Goal: Check status: Check status

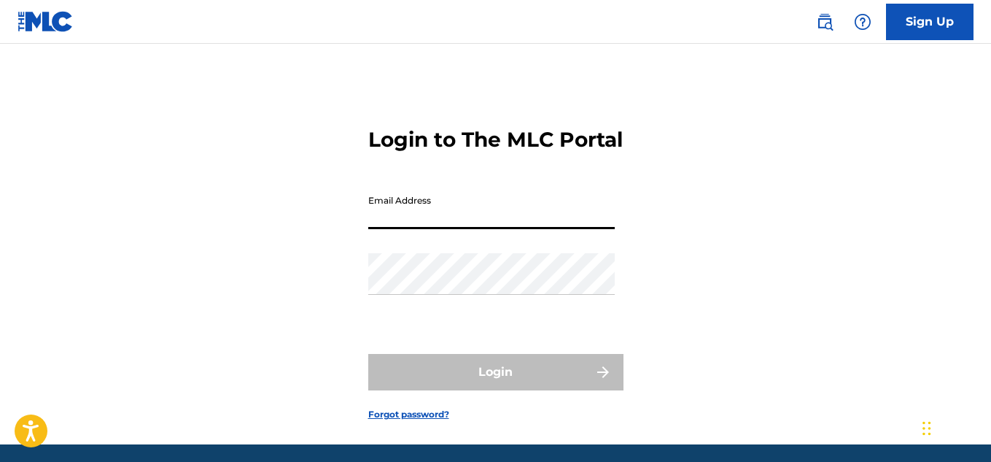
click at [531, 229] on input "Email Address" at bounding box center [491, 208] width 247 height 42
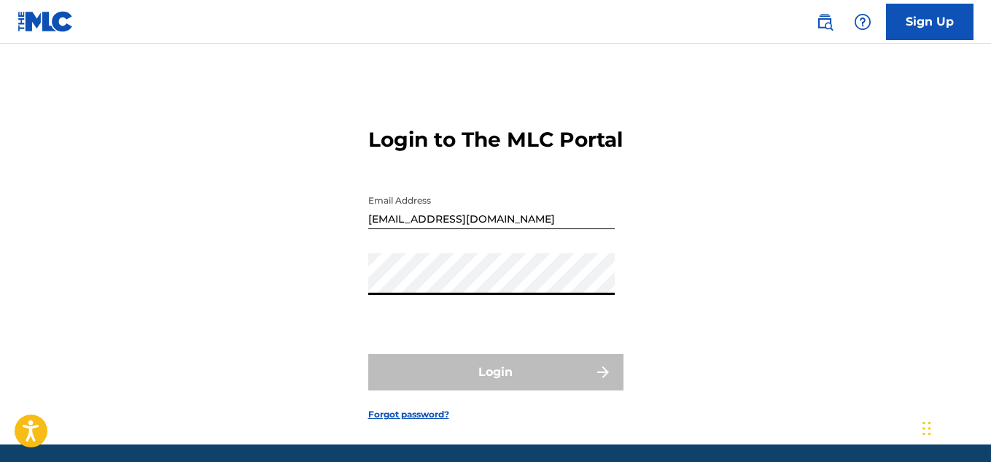
type input "[EMAIL_ADDRESS][DOMAIN_NAME]"
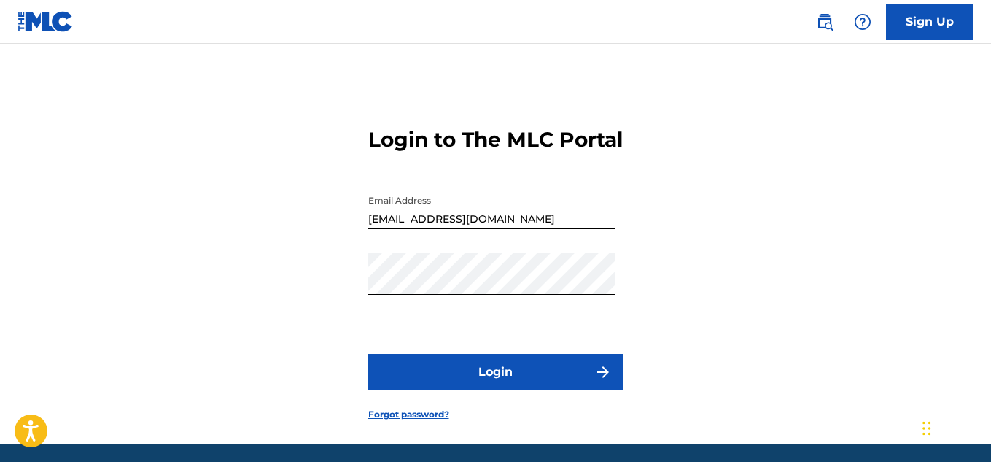
click at [510, 390] on button "Login" at bounding box center [495, 372] width 255 height 36
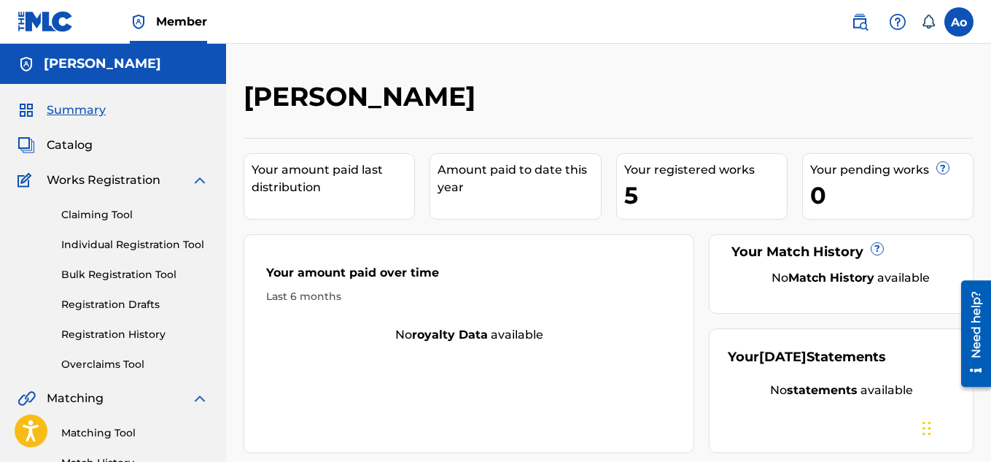
click at [144, 339] on link "Registration History" at bounding box center [134, 334] width 147 height 15
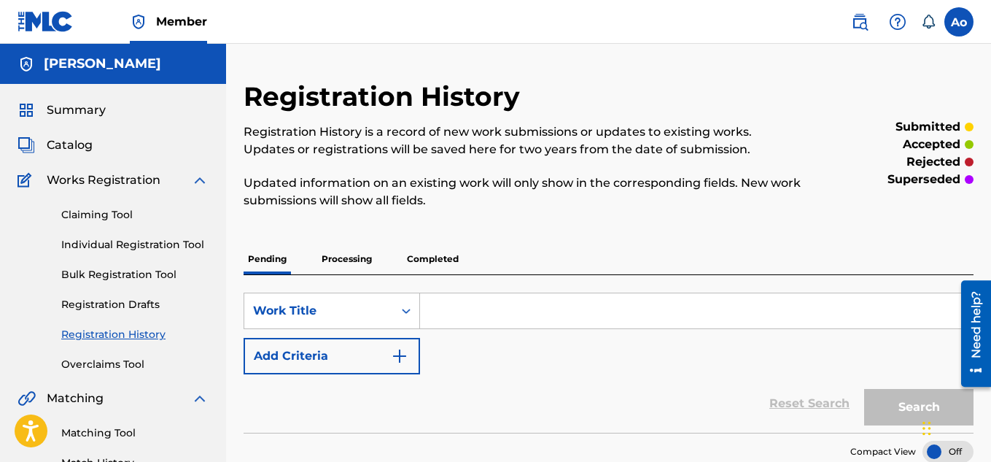
click at [443, 307] on input "Search Form" at bounding box center [696, 310] width 553 height 35
type input "Cash on Me"
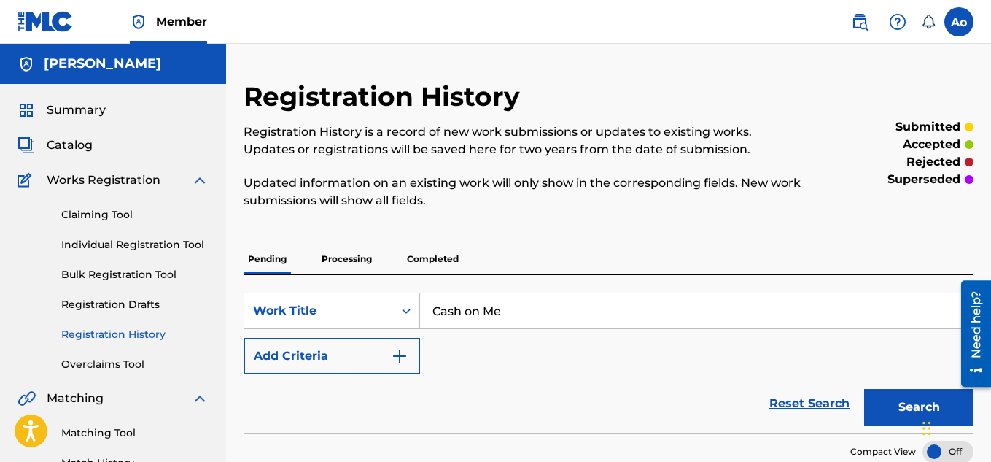
click at [903, 419] on button "Search" at bounding box center [918, 407] width 109 height 36
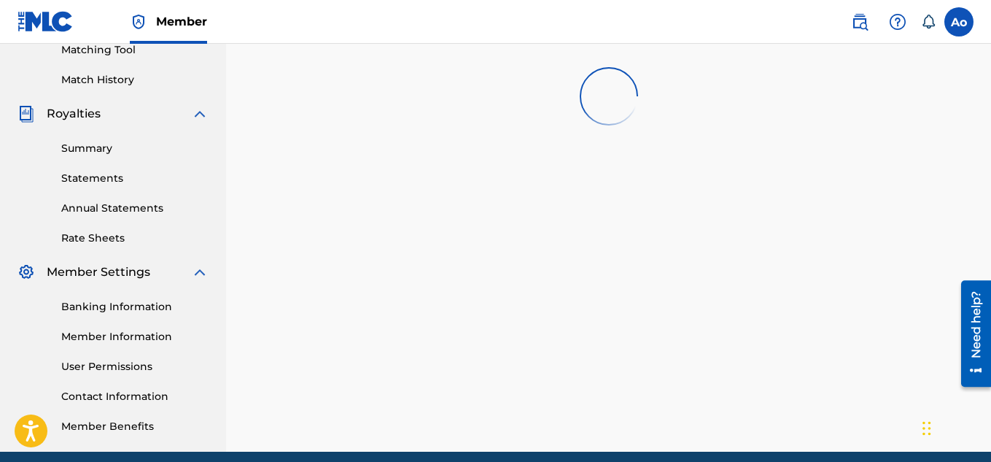
scroll to position [443, 0]
